Goal: Task Accomplishment & Management: Check status

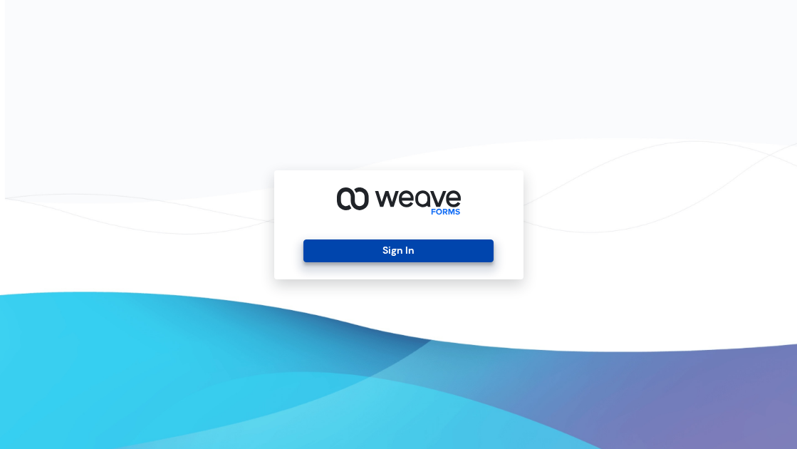
click at [428, 248] on button "Sign In" at bounding box center [398, 250] width 190 height 23
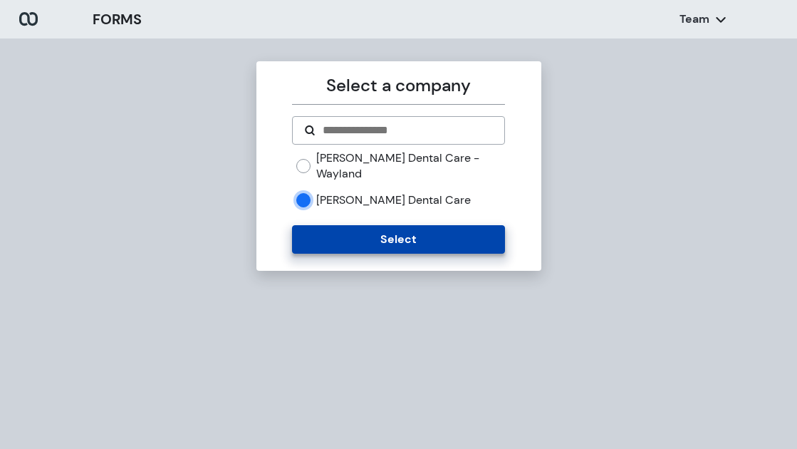
click at [322, 225] on button "Select" at bounding box center [398, 239] width 213 height 28
